Goal: Transaction & Acquisition: Subscribe to service/newsletter

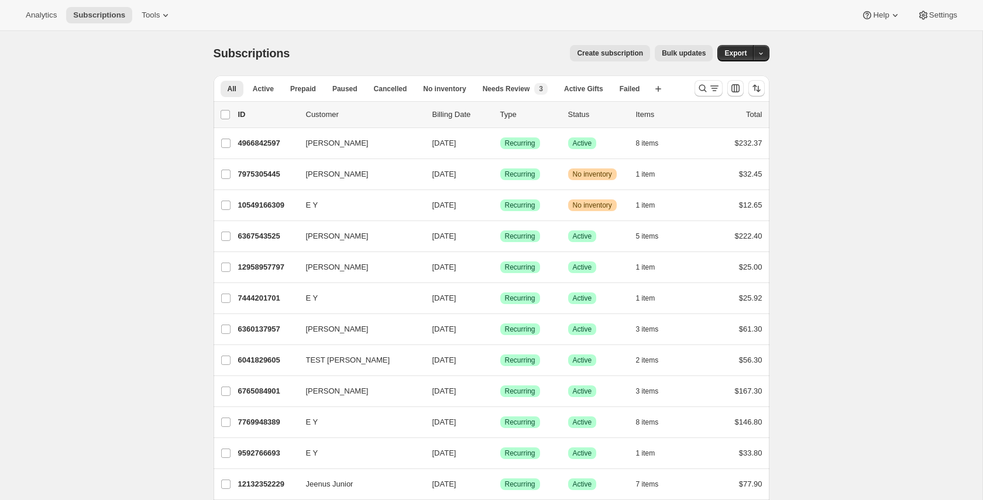
click at [622, 49] on span "Create subscription" at bounding box center [610, 53] width 66 height 9
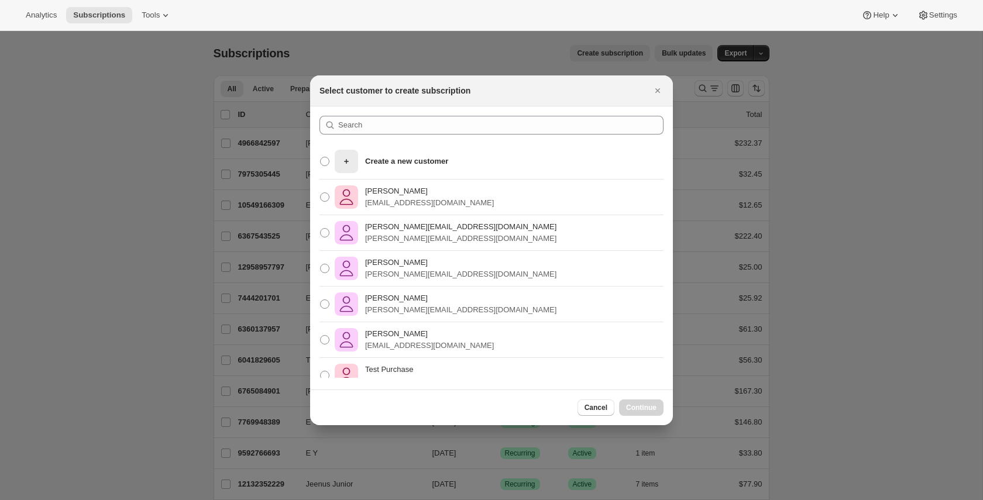
click at [491, 237] on div "[PERSON_NAME][EMAIL_ADDRESS][DOMAIN_NAME] [PERSON_NAME][EMAIL_ADDRESS][DOMAIN_N…" at bounding box center [491, 233] width 363 height 36
click at [328, 235] on span ":r8:" at bounding box center [324, 232] width 9 height 9
click at [321, 229] on input "[PERSON_NAME][EMAIL_ADDRESS][DOMAIN_NAME] [PERSON_NAME][EMAIL_ADDRESS][DOMAIN_N…" at bounding box center [320, 228] width 1 height 1
radio input "true"
click at [643, 416] on div "Cancel Continue" at bounding box center [491, 408] width 363 height 36
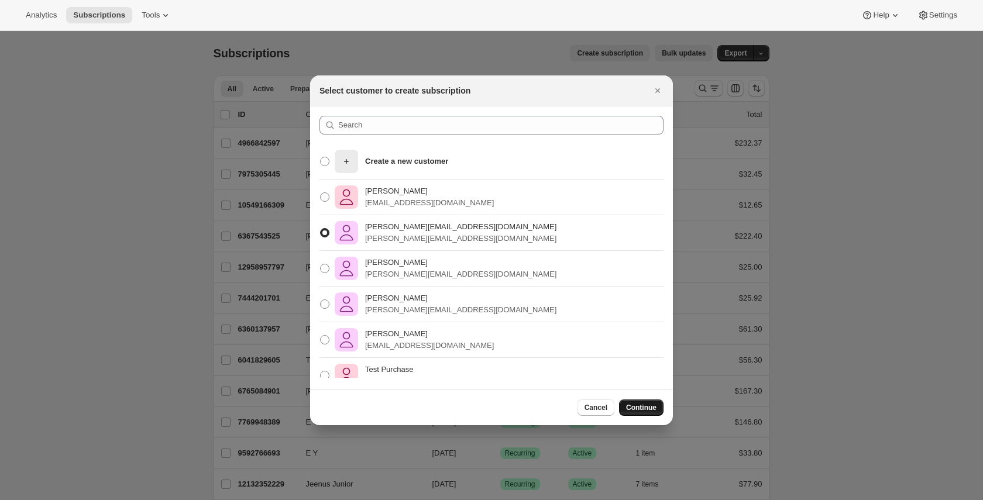
click at [642, 414] on button "Continue" at bounding box center [641, 407] width 44 height 16
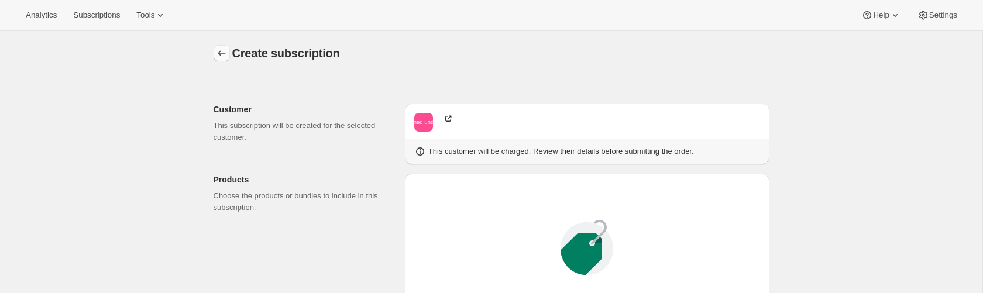
click at [221, 54] on icon "button" at bounding box center [222, 53] width 12 height 12
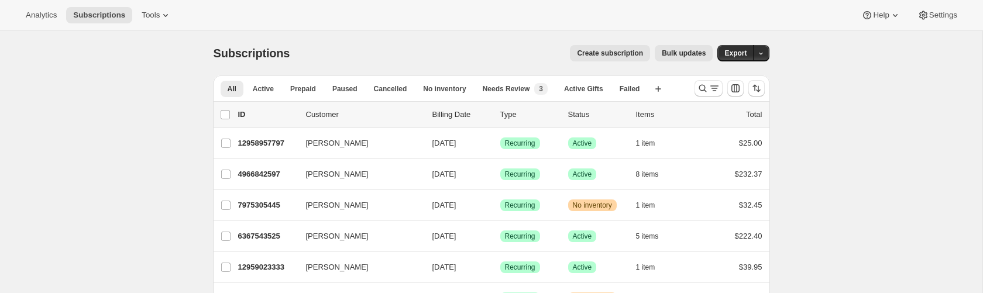
click at [611, 53] on span "Create subscription" at bounding box center [610, 53] width 66 height 9
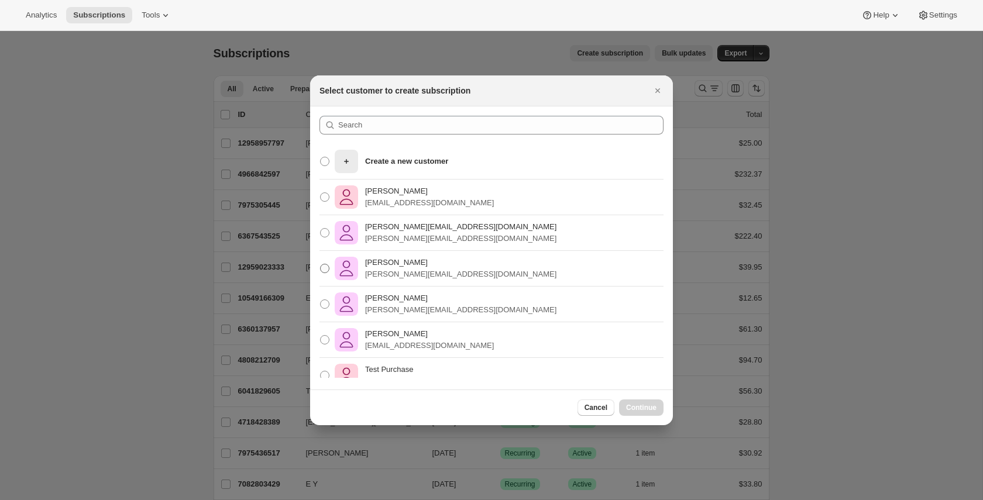
click at [415, 263] on p "[PERSON_NAME]" at bounding box center [460, 263] width 191 height 12
click at [321, 264] on input "[PERSON_NAME] [PERSON_NAME][EMAIL_ADDRESS][DOMAIN_NAME]" at bounding box center [320, 264] width 1 height 1
radio input "true"
click at [657, 408] on button "Continue" at bounding box center [641, 407] width 44 height 16
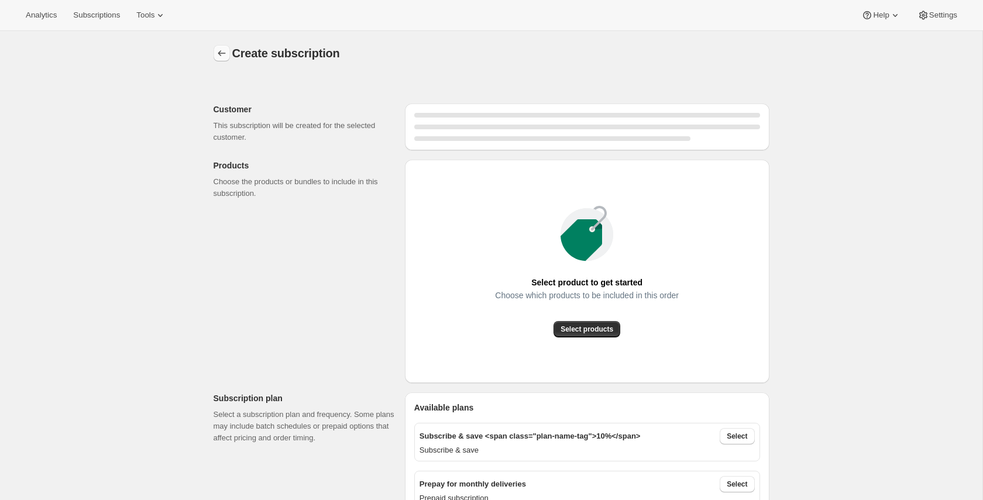
click at [216, 54] on icon "button" at bounding box center [222, 53] width 12 height 12
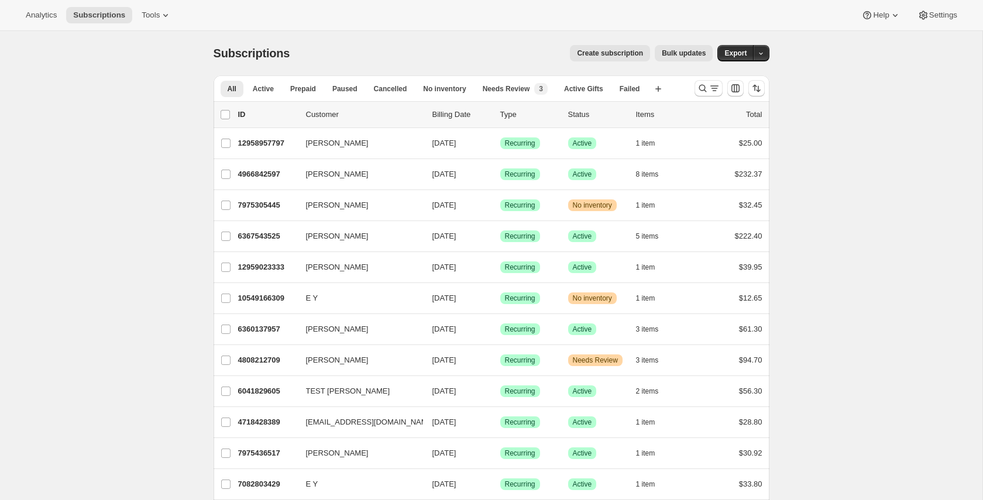
click at [629, 56] on span "Create subscription" at bounding box center [610, 53] width 66 height 9
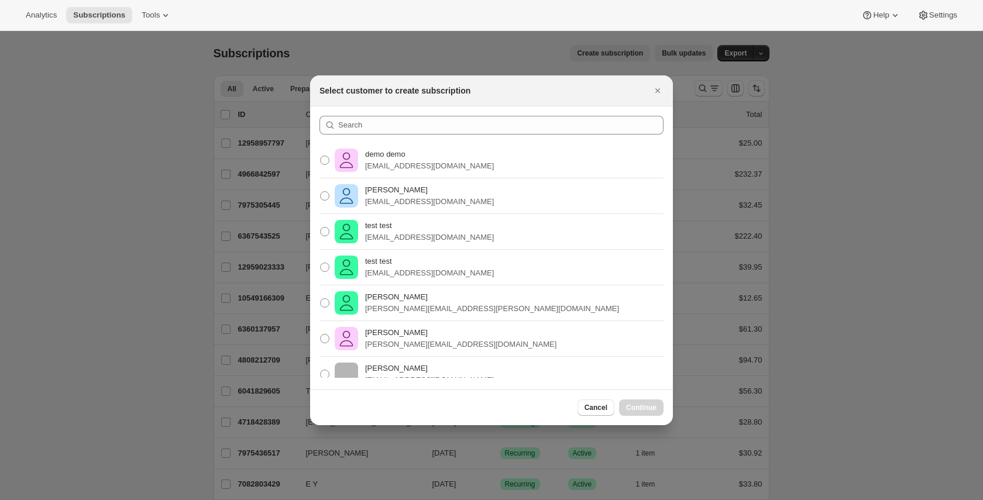
scroll to position [872, 0]
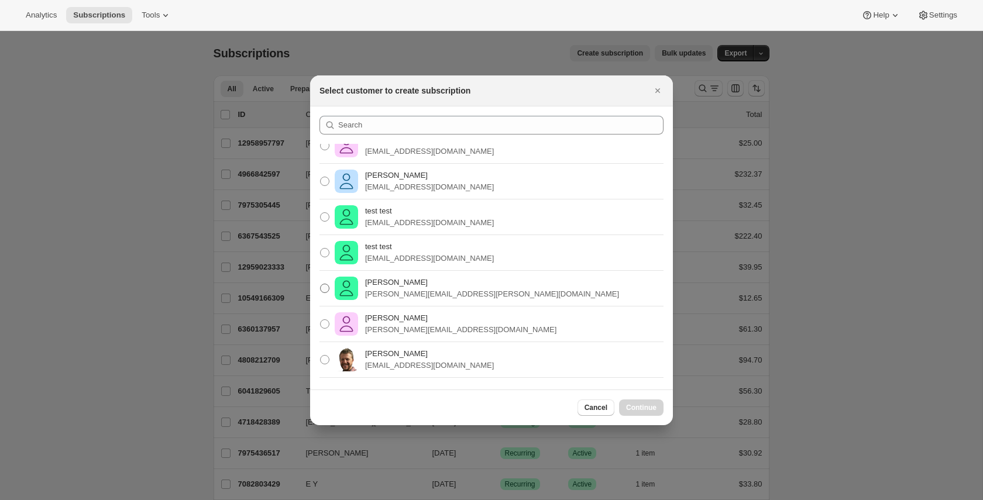
click at [332, 286] on label "[PERSON_NAME] [PERSON_NAME][EMAIL_ADDRESS][PERSON_NAME][DOMAIN_NAME]" at bounding box center [468, 288] width 299 height 28
click at [321, 284] on input "[PERSON_NAME] [PERSON_NAME][EMAIL_ADDRESS][PERSON_NAME][DOMAIN_NAME]" at bounding box center [320, 284] width 1 height 1
radio input "true"
click at [647, 406] on span "Continue" at bounding box center [641, 407] width 30 height 9
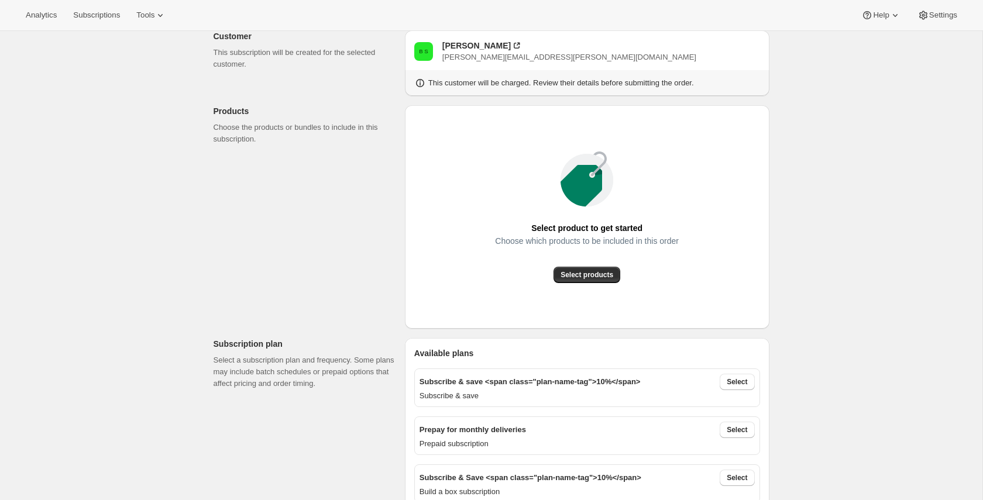
scroll to position [137, 0]
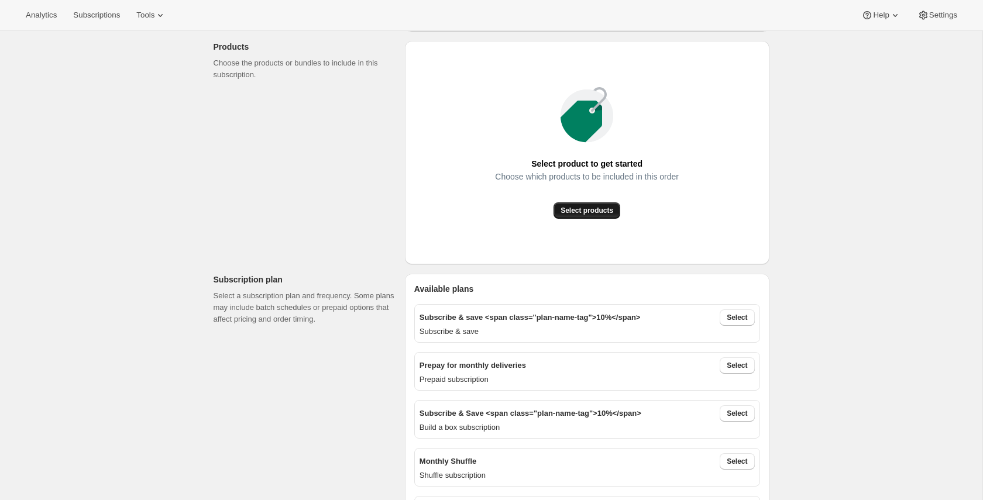
click at [567, 216] on button "Select products" at bounding box center [586, 210] width 67 height 16
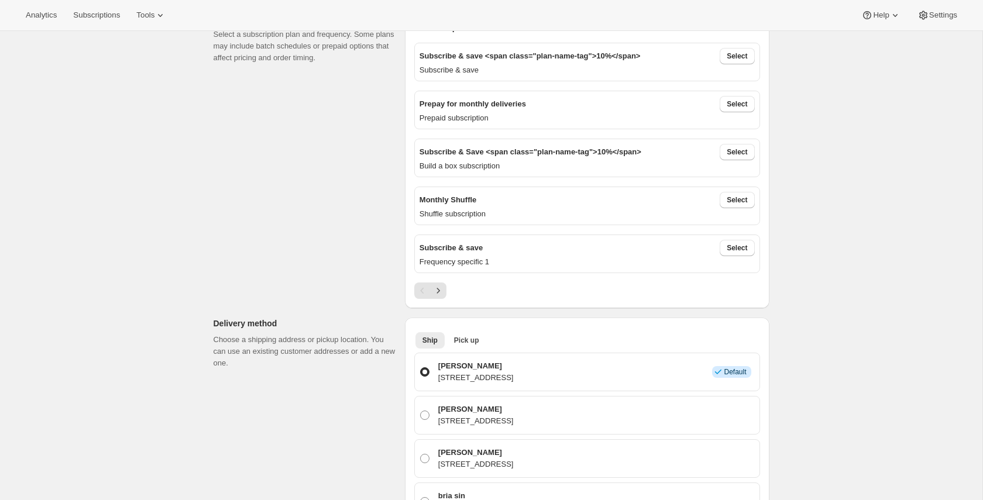
scroll to position [219, 0]
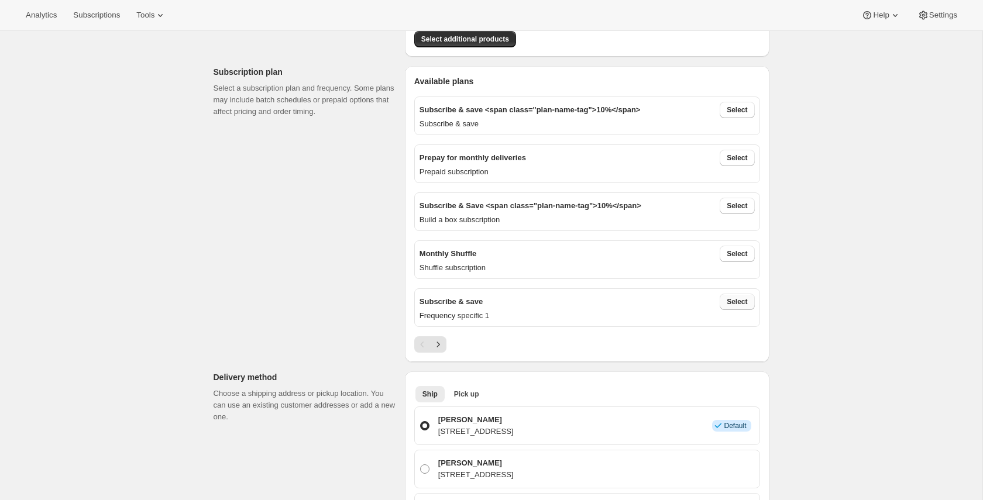
click at [749, 298] on button "Select" at bounding box center [736, 302] width 35 height 16
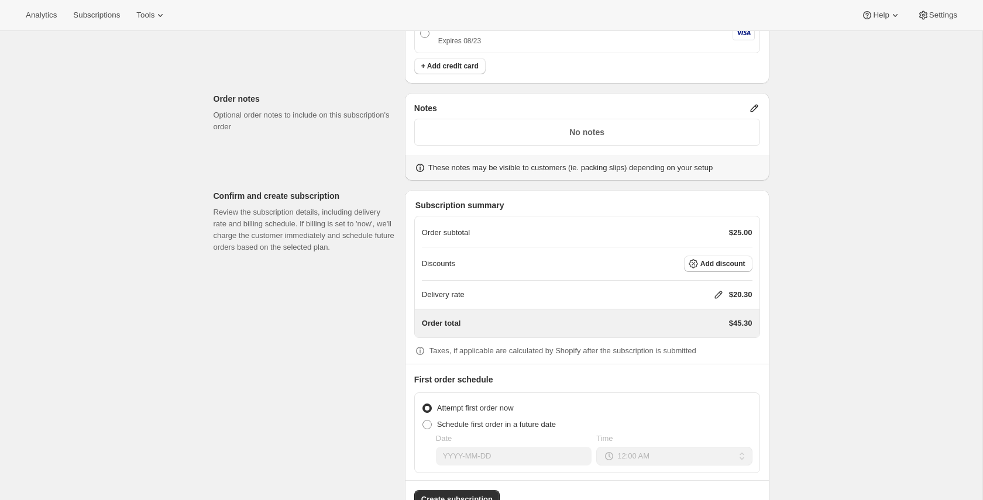
scroll to position [1212, 0]
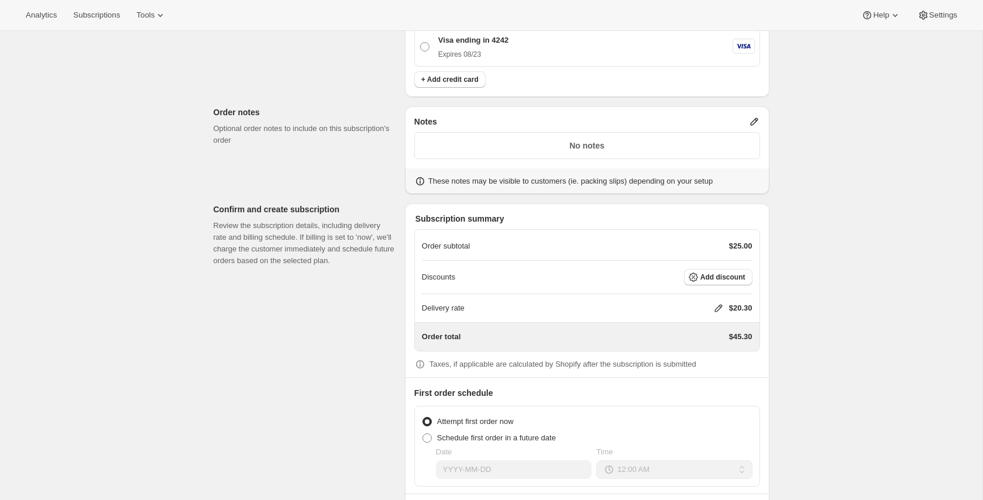
click at [724, 306] on div "$20.30" at bounding box center [738, 308] width 28 height 12
click at [717, 308] on icon at bounding box center [718, 308] width 12 height 12
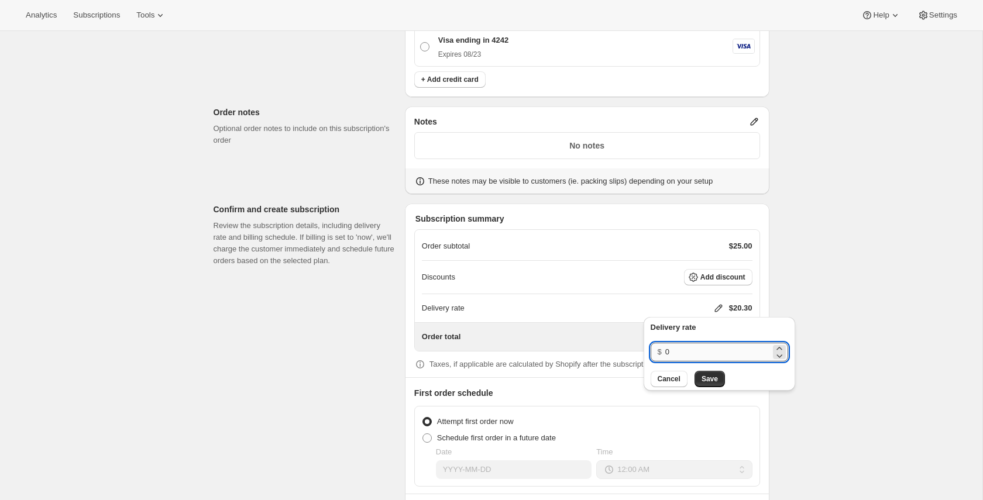
click at [714, 345] on input "0" at bounding box center [717, 352] width 105 height 19
click at [717, 347] on input "20" at bounding box center [717, 352] width 105 height 19
type input "2"
click at [710, 379] on span "Save" at bounding box center [709, 378] width 16 height 9
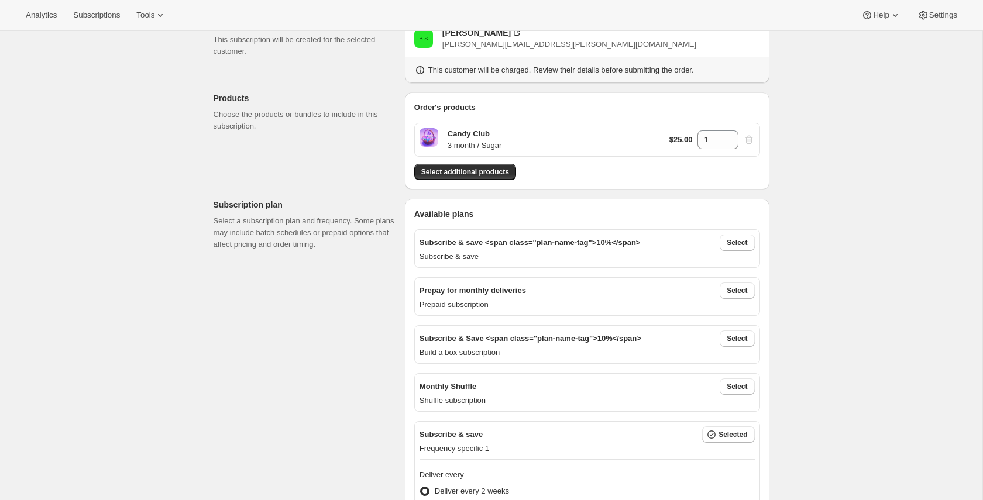
scroll to position [138, 0]
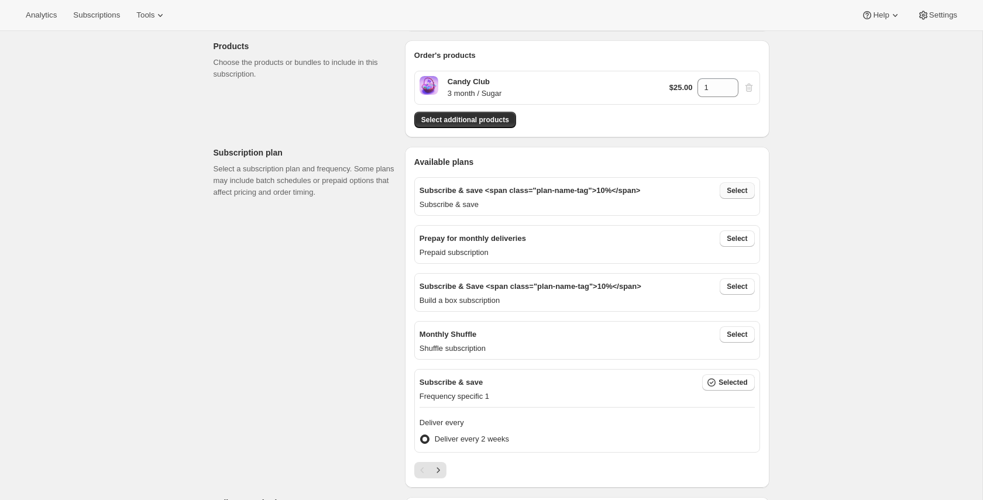
click at [739, 191] on span "Select" at bounding box center [736, 190] width 20 height 9
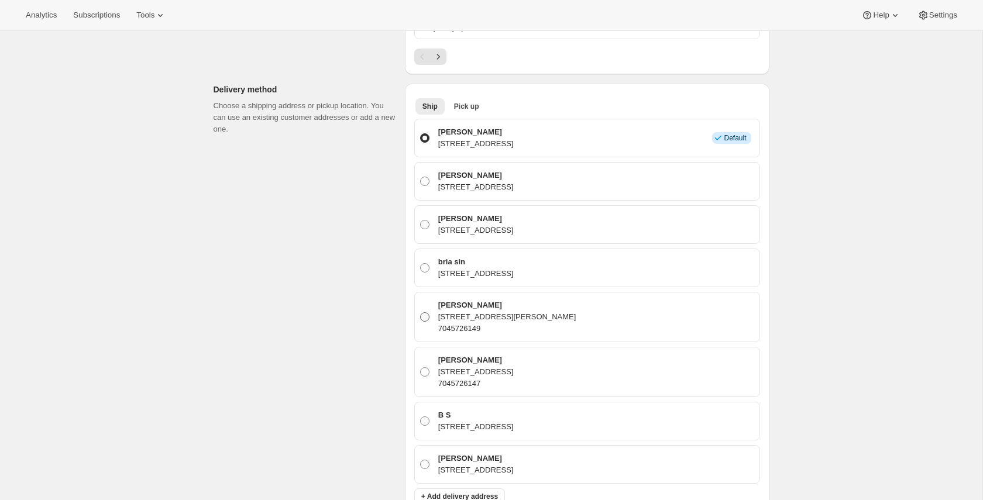
scroll to position [542, 0]
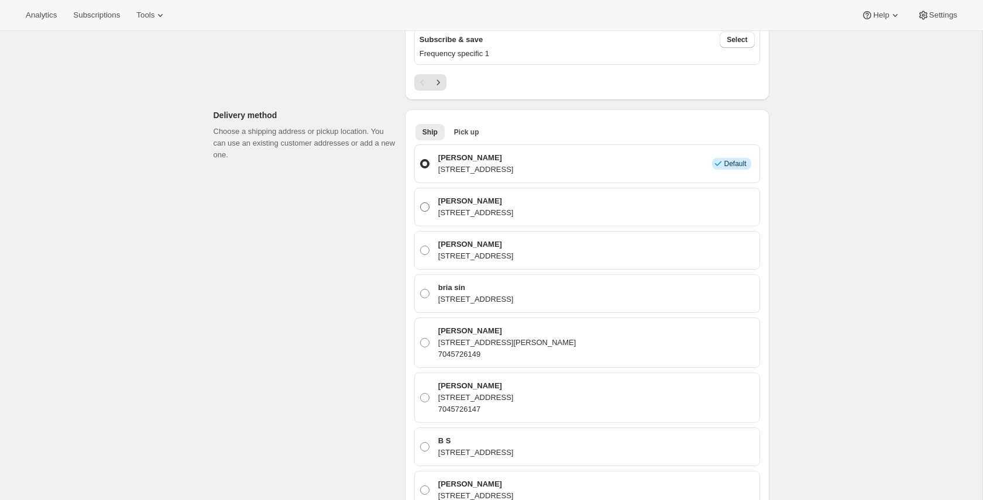
click at [431, 201] on label "[PERSON_NAME] [STREET_ADDRESS]" at bounding box center [586, 207] width 335 height 28
click at [421, 202] on input "[PERSON_NAME] [STREET_ADDRESS]" at bounding box center [420, 202] width 1 height 1
radio input "true"
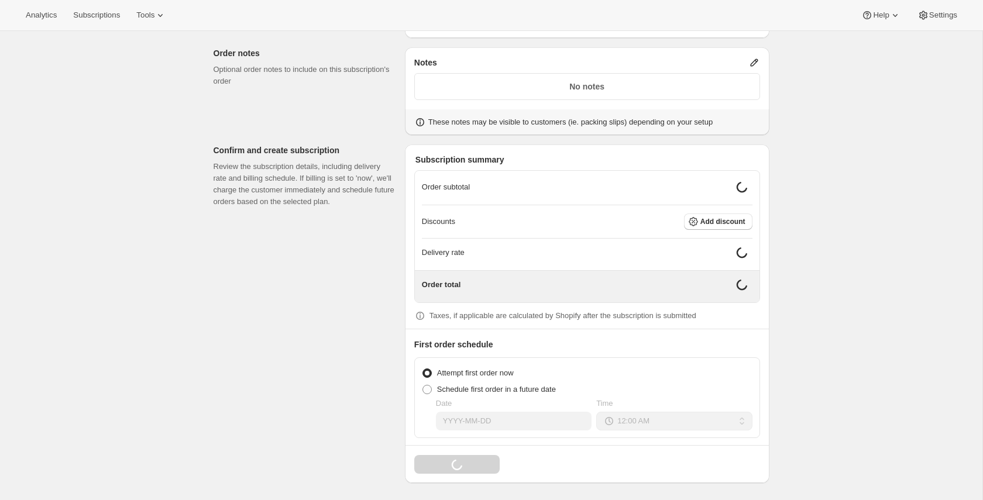
scroll to position [1279, 0]
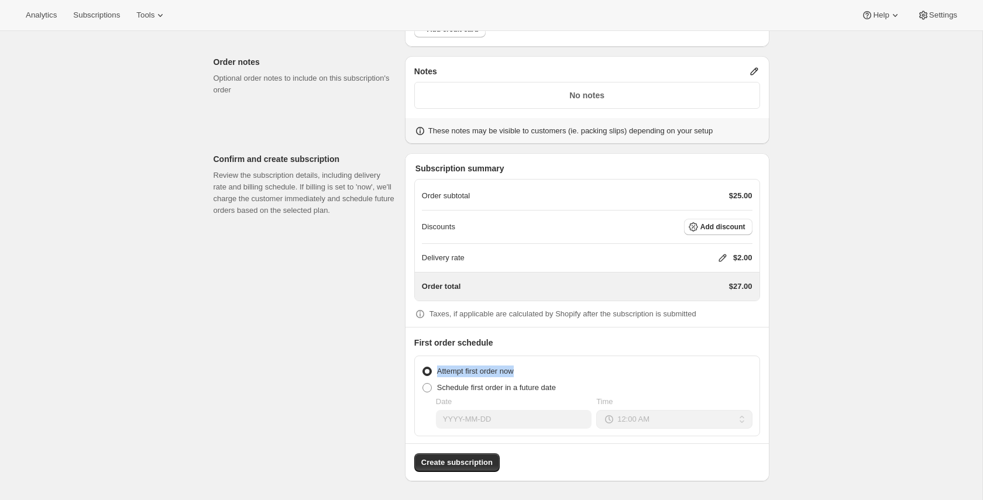
drag, startPoint x: 436, startPoint y: 371, endPoint x: 520, endPoint y: 373, distance: 83.7
click at [514, 373] on span "Attempt first order now" at bounding box center [475, 371] width 77 height 9
copy span "Attempt first order now"
